Goal: Find contact information: Find contact information

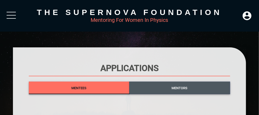
click at [160, 88] on span "Mentors" at bounding box center [179, 88] width 101 height 7
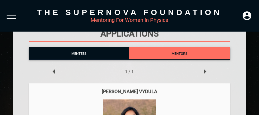
scroll to position [26, 0]
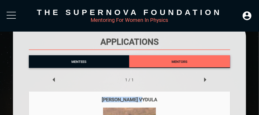
drag, startPoint x: 150, startPoint y: 98, endPoint x: 99, endPoint y: 87, distance: 52.1
copy div "[PERSON_NAME] Vydula"
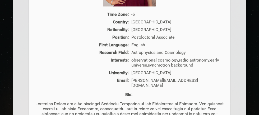
scroll to position [211, 0]
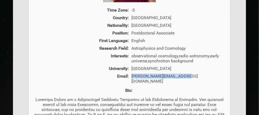
drag, startPoint x: 184, startPoint y: 78, endPoint x: 130, endPoint y: 75, distance: 53.9
click at [130, 75] on div "[PERSON_NAME][EMAIL_ADDRESS][DOMAIN_NAME]" at bounding box center [177, 79] width 95 height 10
copy div "[PERSON_NAME][EMAIL_ADDRESS][DOMAIN_NAME]"
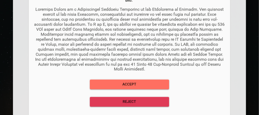
scroll to position [317, 0]
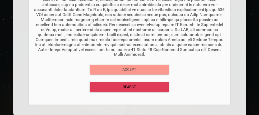
click at [131, 68] on span "Accept" at bounding box center [129, 70] width 71 height 7
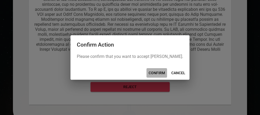
click at [157, 72] on span "CONFIRM" at bounding box center [157, 73] width 16 height 7
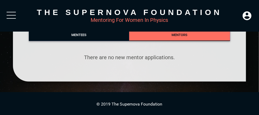
scroll to position [53, 0]
click at [81, 34] on span "Mentees" at bounding box center [78, 35] width 15 height 4
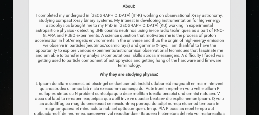
scroll to position [344, 0]
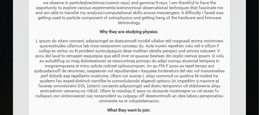
drag, startPoint x: 191, startPoint y: 119, endPoint x: 73, endPoint y: 97, distance: 119.9
click at [73, 97] on div "Time Zone: -6 Country: [DEMOGRAPHIC_DATA][GEOGRAPHIC_DATA] Nationality: [DEMOGR…" at bounding box center [129, 21] width 191 height 292
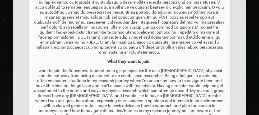
scroll to position [396, 0]
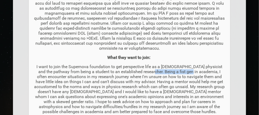
drag, startPoint x: 186, startPoint y: 62, endPoint x: 145, endPoint y: 61, distance: 40.7
click at [145, 64] on p "I want to join the Supernova foundation to get perspective life as a [DEMOGRAPH…" at bounding box center [129, 89] width 191 height 50
copy p "a fist gen in academia"
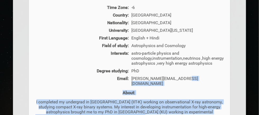
scroll to position [221, 0]
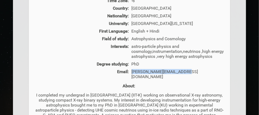
drag, startPoint x: 184, startPoint y: 108, endPoint x: 132, endPoint y: 75, distance: 61.9
click at [132, 75] on div "[PERSON_NAME][EMAIL_ADDRESS][DOMAIN_NAME]" at bounding box center [177, 74] width 95 height 10
copy div "[PERSON_NAME][EMAIL_ADDRESS][DOMAIN_NAME]"
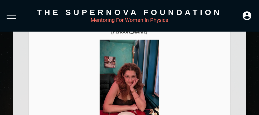
scroll to position [62, 0]
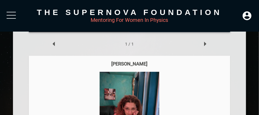
drag, startPoint x: 155, startPoint y: 63, endPoint x: 94, endPoint y: 61, distance: 61.8
copy div "[PERSON_NAME]"
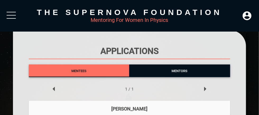
scroll to position [0, 0]
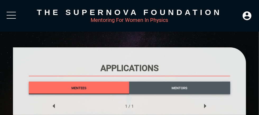
click at [171, 86] on span "Mentors" at bounding box center [179, 88] width 101 height 7
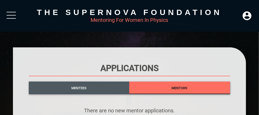
click at [84, 88] on span "Mentees" at bounding box center [78, 88] width 15 height 4
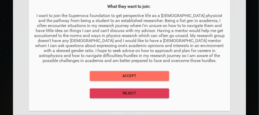
scroll to position [449, 0]
